Goal: Task Accomplishment & Management: Manage account settings

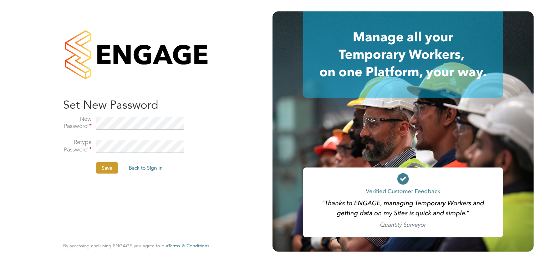
click at [222, 108] on div "Sorry! The link you followed has expired. I want to reset my password Back to S…" at bounding box center [136, 131] width 175 height 263
click at [243, 111] on div "Sorry! The link you followed has expired. I want to reset my password Back to S…" at bounding box center [136, 131] width 273 height 263
click at [108, 168] on button "Save" at bounding box center [107, 167] width 22 height 11
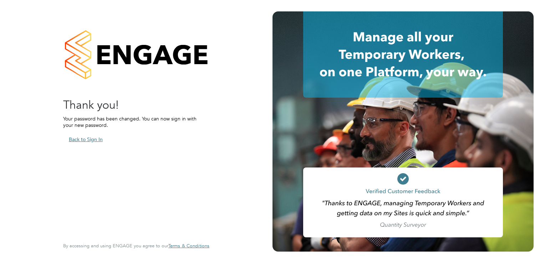
click at [93, 138] on button "Back to Sign In" at bounding box center [85, 139] width 45 height 11
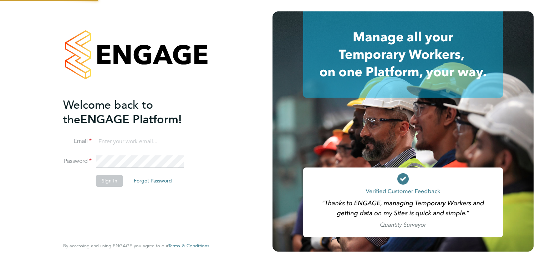
type input "chris.chitty@trevettgroup.com"
click at [111, 179] on button "Sign In" at bounding box center [109, 180] width 27 height 11
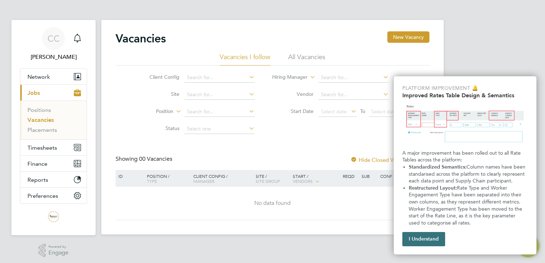
click at [432, 234] on button "I Understand" at bounding box center [423, 239] width 43 height 14
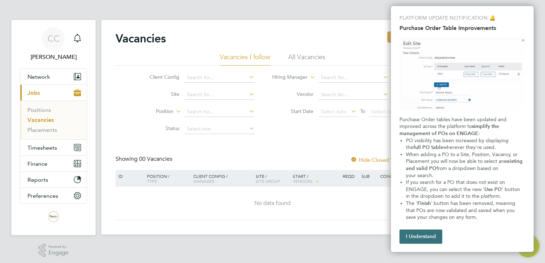
click at [417, 235] on button "I Understand" at bounding box center [421, 237] width 43 height 14
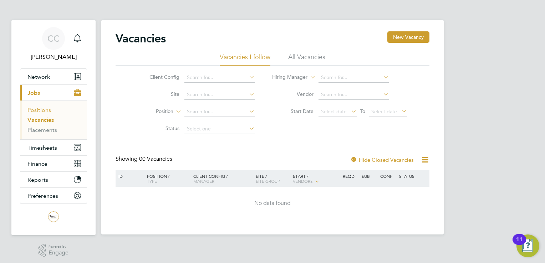
click at [39, 112] on link "Positions" at bounding box center [39, 110] width 24 height 7
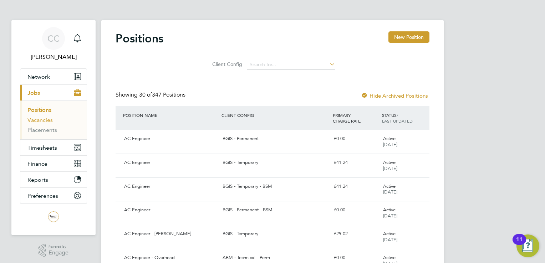
click at [44, 120] on link "Vacancies" at bounding box center [39, 120] width 25 height 7
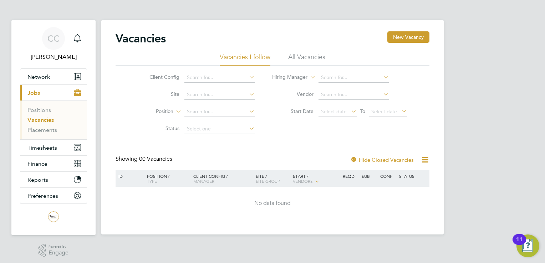
click at [303, 55] on li "All Vacancies" at bounding box center [306, 59] width 37 height 13
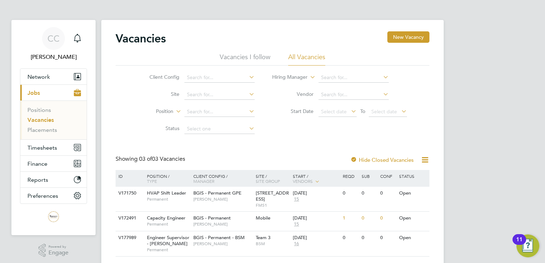
scroll to position [19, 0]
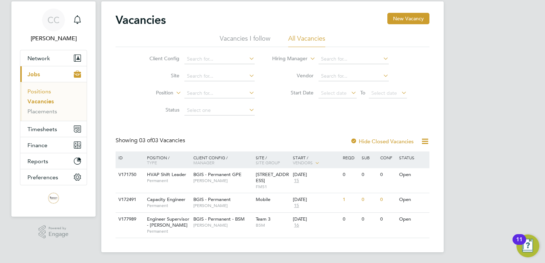
click at [47, 94] on link "Positions" at bounding box center [39, 91] width 24 height 7
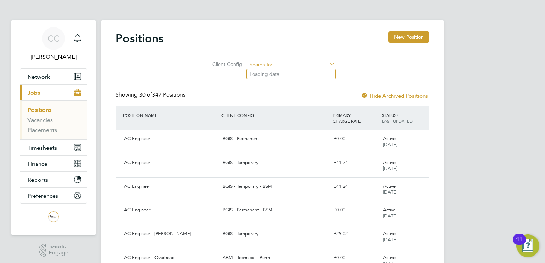
click at [327, 65] on input at bounding box center [291, 65] width 88 height 10
click at [307, 76] on li "ABM - Technical : Perm" at bounding box center [291, 75] width 88 height 10
type input "ABM - Technical : Perm"
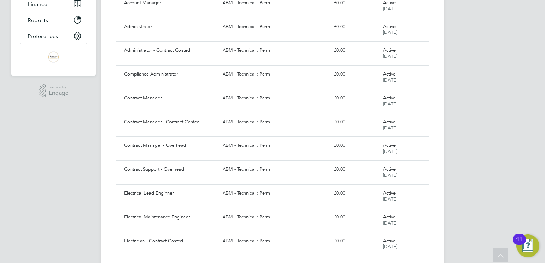
scroll to position [178, 0]
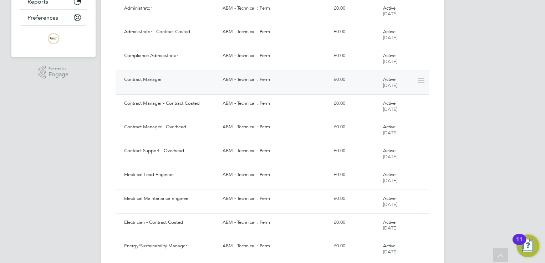
click at [148, 77] on div "Contract Manager" at bounding box center [170, 80] width 98 height 12
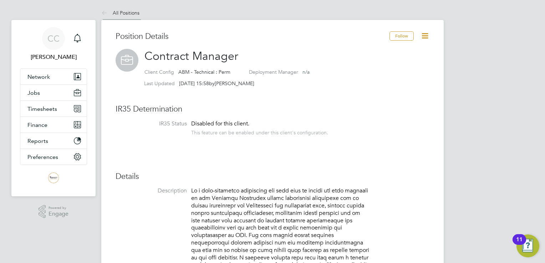
click at [119, 12] on link "All Positions" at bounding box center [120, 13] width 38 height 6
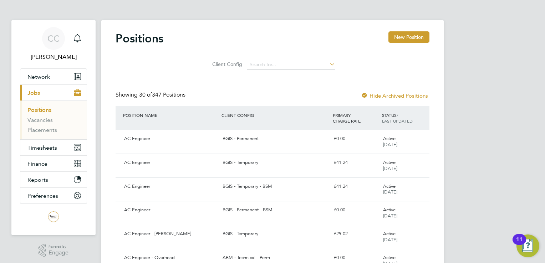
click at [328, 65] on icon at bounding box center [328, 64] width 0 height 10
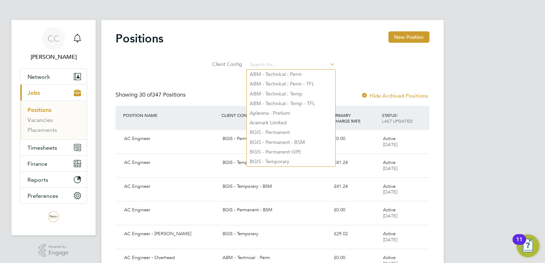
click at [372, 56] on div "Client Config" at bounding box center [273, 63] width 314 height 21
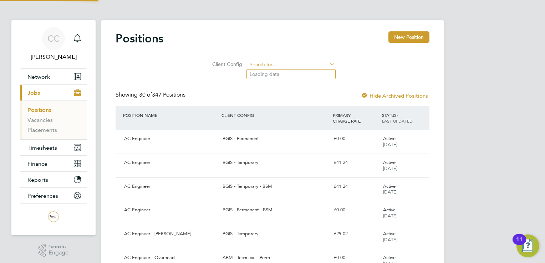
click at [271, 64] on input at bounding box center [291, 65] width 88 height 10
click at [44, 132] on link "Placements" at bounding box center [42, 130] width 30 height 7
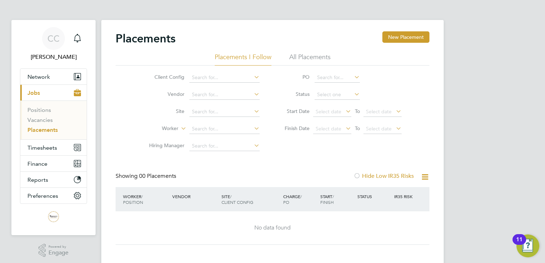
click at [314, 54] on li "All Placements" at bounding box center [309, 59] width 41 height 13
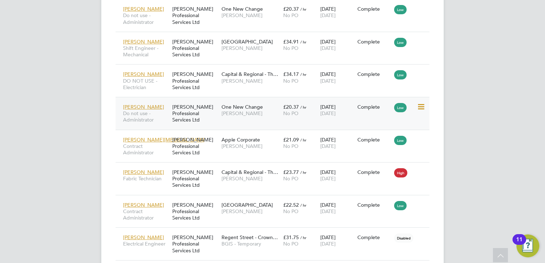
click at [150, 104] on span "Stuart Mccammont" at bounding box center [143, 107] width 41 height 6
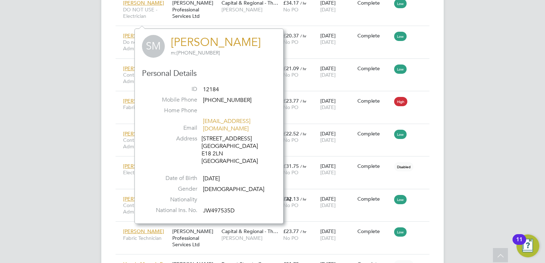
click at [469, 143] on div "CC Chris Chitty Notifications Applications: Network Team Members Businesses Sit…" at bounding box center [272, 64] width 545 height 1271
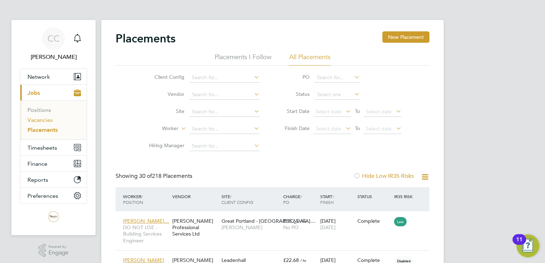
click at [44, 123] on link "Vacancies" at bounding box center [39, 120] width 25 height 7
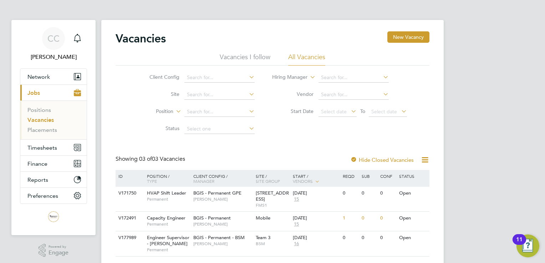
scroll to position [19, 0]
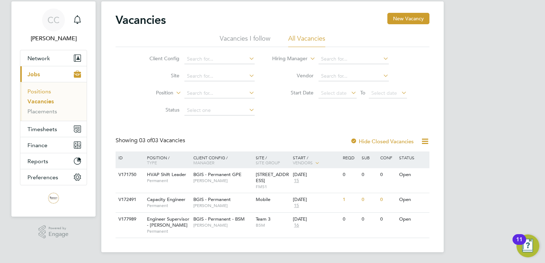
click at [39, 92] on link "Positions" at bounding box center [39, 91] width 24 height 7
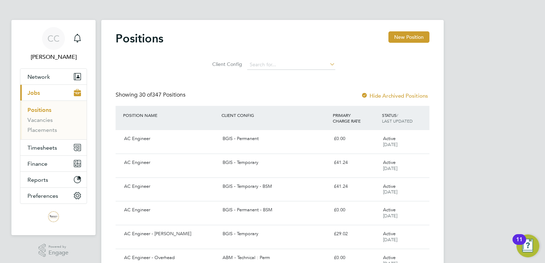
click at [393, 93] on label "Hide Archived Positions" at bounding box center [394, 95] width 67 height 7
click at [397, 93] on label "Hide Archived Positions" at bounding box center [394, 95] width 67 height 7
click at [398, 93] on label "Hide Archived Positions" at bounding box center [394, 95] width 67 height 7
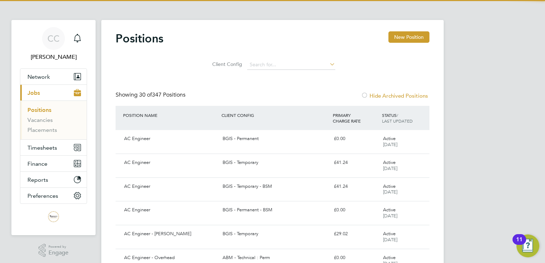
click at [398, 93] on label "Hide Archived Positions" at bounding box center [394, 95] width 67 height 7
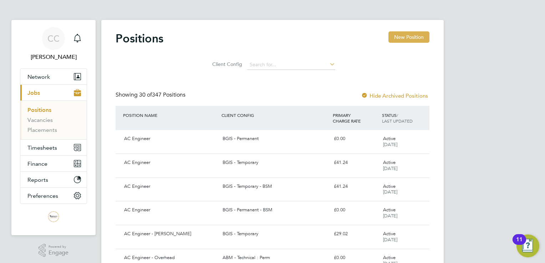
click at [414, 34] on button "New Position" at bounding box center [409, 36] width 41 height 11
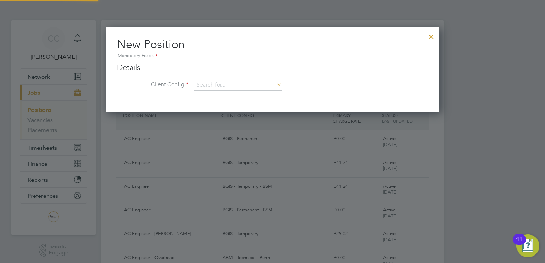
scroll to position [85, 334]
click at [432, 37] on div at bounding box center [431, 35] width 13 height 13
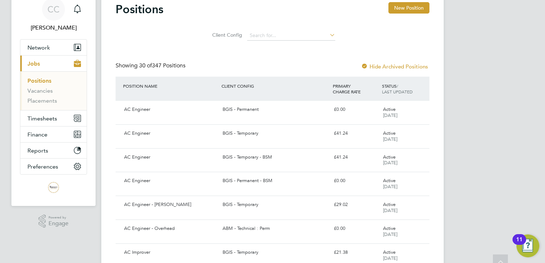
scroll to position [0, 0]
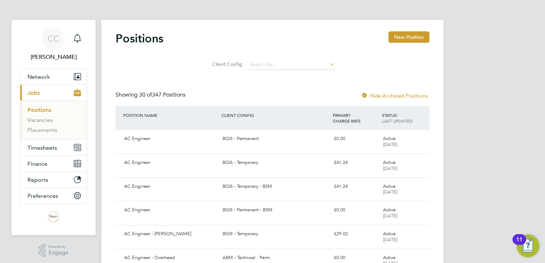
click at [274, 59] on li "Client Config" at bounding box center [272, 64] width 143 height 17
click at [275, 62] on input at bounding box center [291, 65] width 88 height 10
click at [295, 112] on li "Apleona - Pretium" at bounding box center [291, 113] width 88 height 10
type input "Apleona - Pretium"
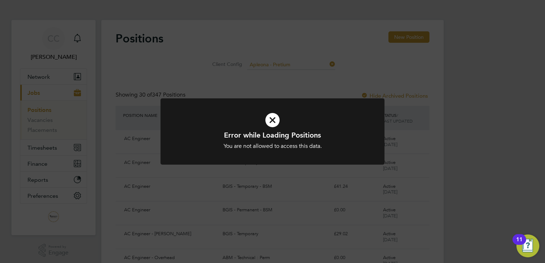
click at [271, 116] on icon at bounding box center [273, 120] width 186 height 28
